Goal: Communication & Community: Answer question/provide support

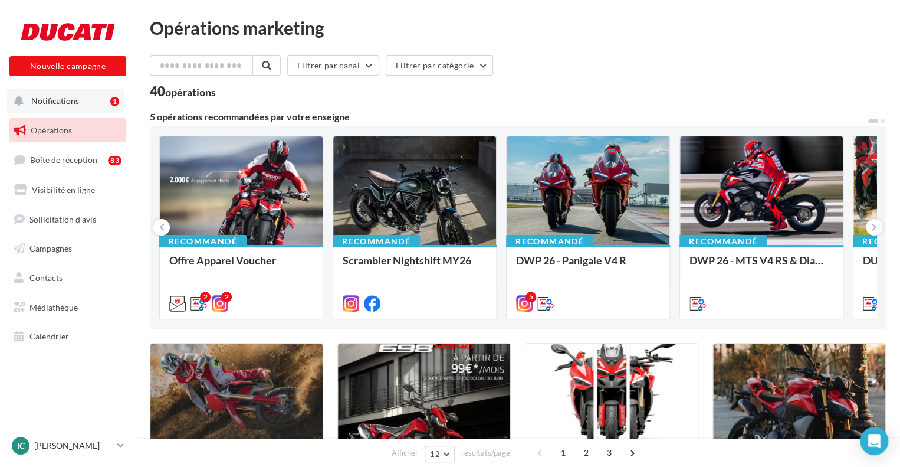
click at [106, 93] on button "Notifications 1" at bounding box center [65, 101] width 117 height 25
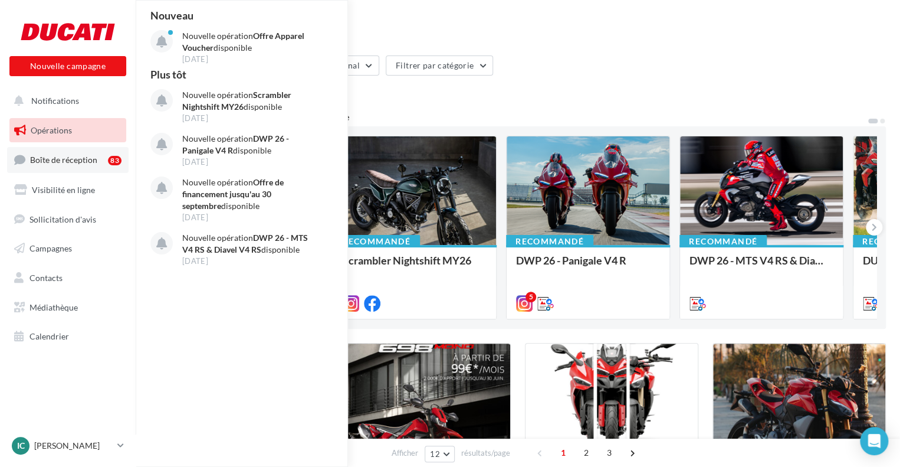
click at [93, 156] on span "Boîte de réception" at bounding box center [63, 160] width 67 height 10
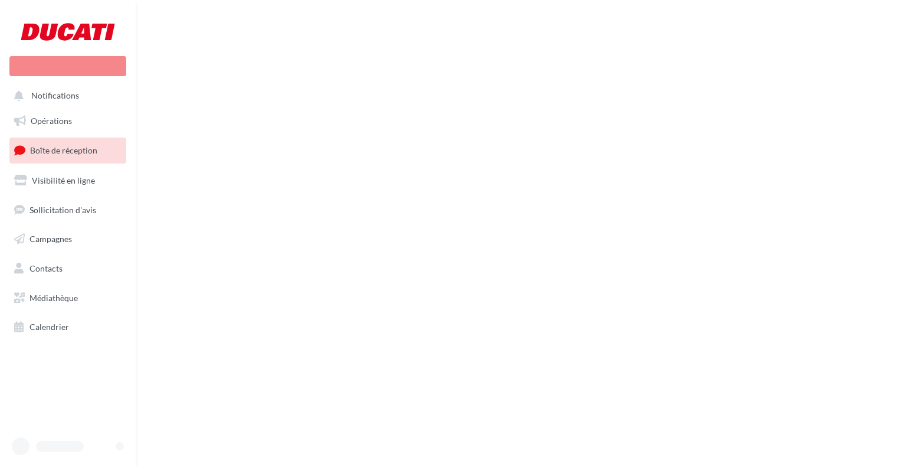
click at [80, 104] on ul "Opérations Boîte de réception Visibilité en ligne Sollicitation d'avis Campagne…" at bounding box center [68, 224] width 126 height 240
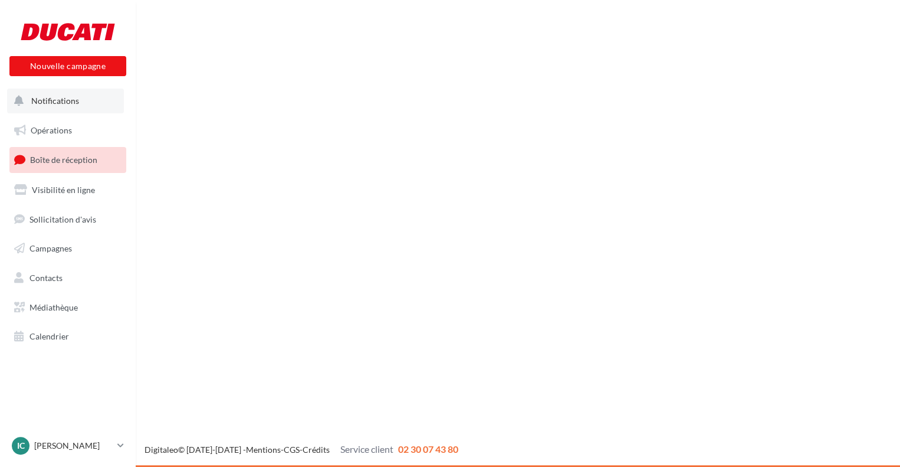
click at [78, 98] on button "Notifications" at bounding box center [65, 101] width 117 height 25
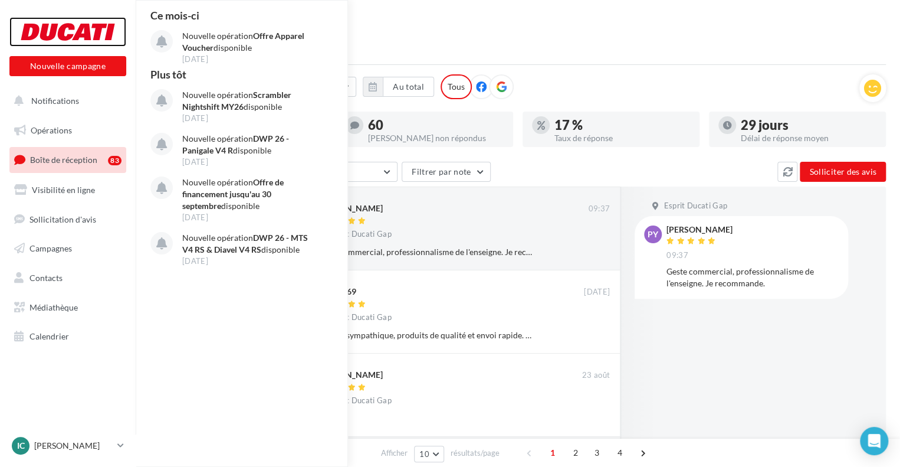
click at [59, 31] on div at bounding box center [68, 32] width 94 height 30
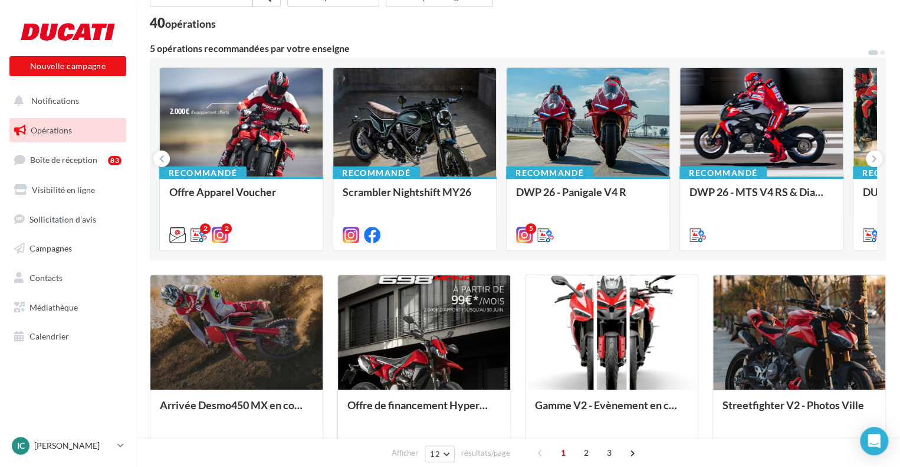
scroll to position [177, 0]
